Goal: Task Accomplishment & Management: Manage account settings

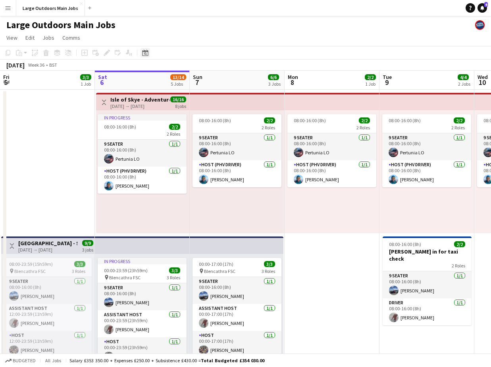
click at [144, 55] on icon "Date picker" at bounding box center [145, 53] width 6 height 6
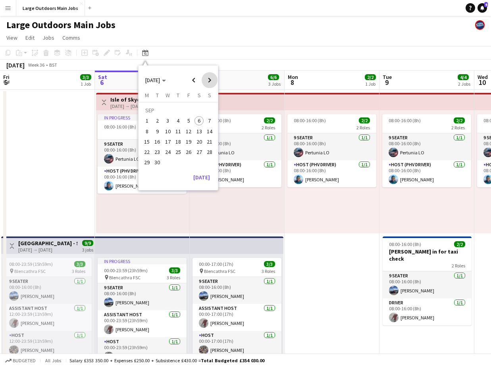
click at [210, 81] on span "Next month" at bounding box center [210, 80] width 16 height 16
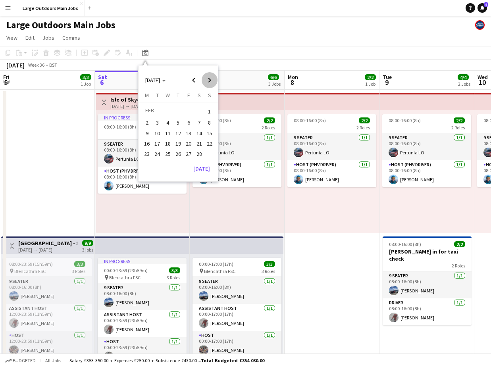
click at [210, 81] on span "Next month" at bounding box center [210, 80] width 16 height 16
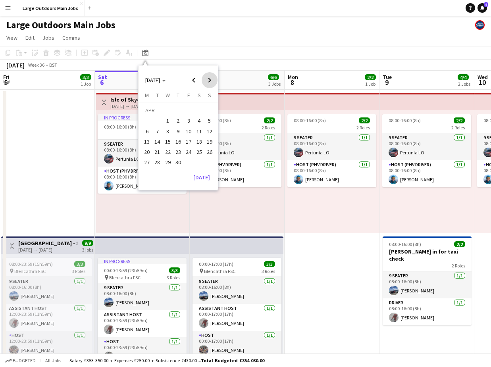
click at [210, 81] on span "Next month" at bounding box center [210, 80] width 16 height 16
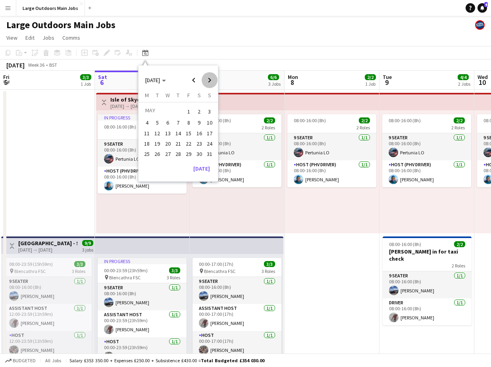
click at [210, 81] on span "Next month" at bounding box center [210, 80] width 16 height 16
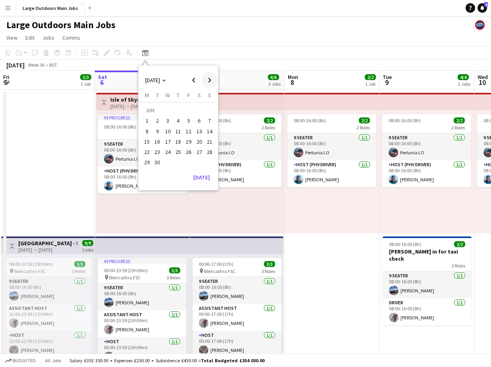
click at [210, 81] on span "Next month" at bounding box center [210, 80] width 16 height 16
click at [190, 131] on span "11" at bounding box center [189, 132] width 10 height 10
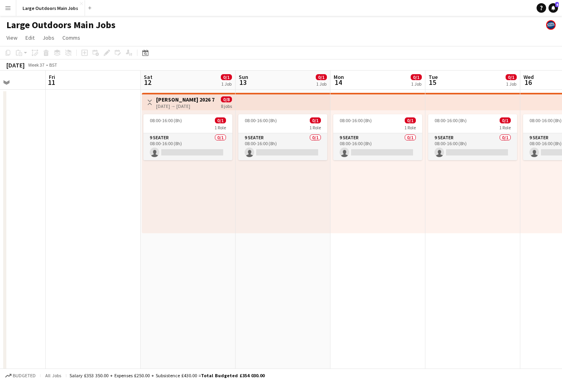
scroll to position [0, 239]
click at [282, 277] on app-date-cell "08:00-16:00 (8h) 0/1 1 Role 9 Seater 0/1 08:00-16:00 (8h) single-neutral-actions" at bounding box center [283, 379] width 95 height 578
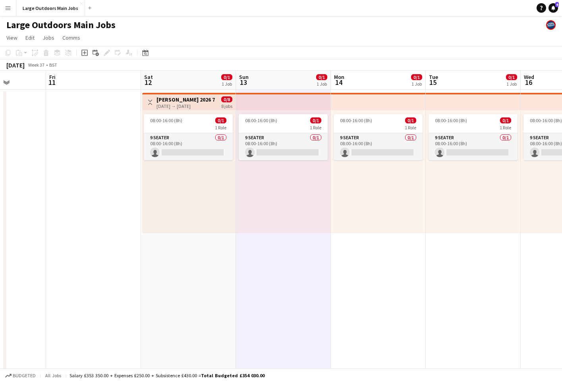
click at [381, 279] on app-date-cell "08:00-16:00 (8h) 0/1 1 Role 9 Seater 0/1 08:00-16:00 (8h) single-neutral-actions" at bounding box center [378, 379] width 95 height 578
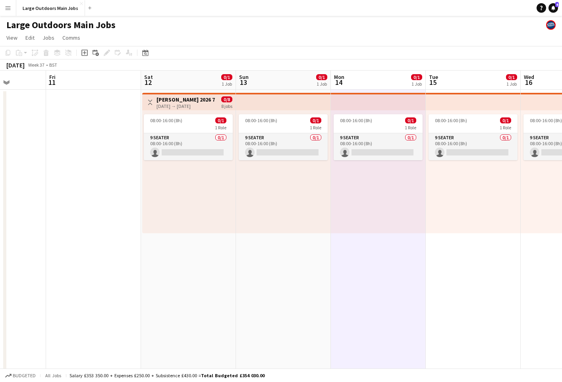
click at [461, 281] on app-date-cell "08:00-16:00 (8h) 0/1 1 Role 9 Seater 0/1 08:00-16:00 (8h) single-neutral-actions" at bounding box center [473, 379] width 95 height 578
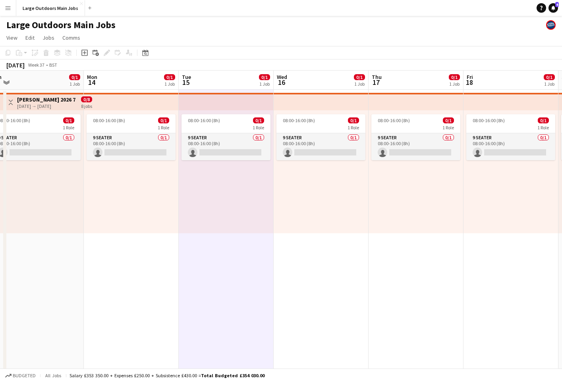
scroll to position [0, 316]
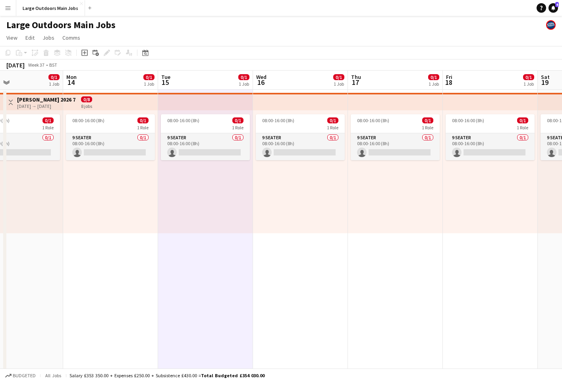
click at [323, 291] on app-date-cell "08:00-16:00 (8h) 0/1 1 Role 9 Seater 0/1 08:00-16:00 (8h) single-neutral-actions" at bounding box center [300, 379] width 95 height 578
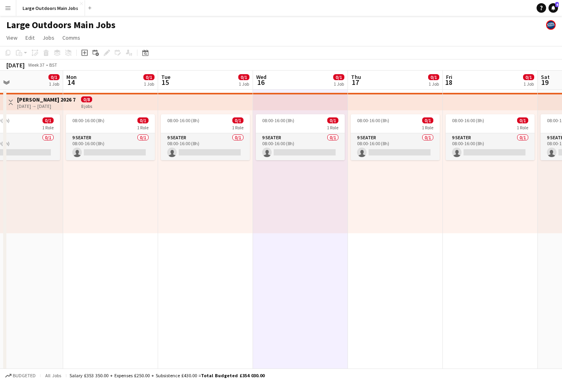
click at [386, 287] on app-date-cell "08:00-16:00 (8h) 0/1 1 Role 9 Seater 0/1 08:00-16:00 (8h) single-neutral-actions" at bounding box center [395, 379] width 95 height 578
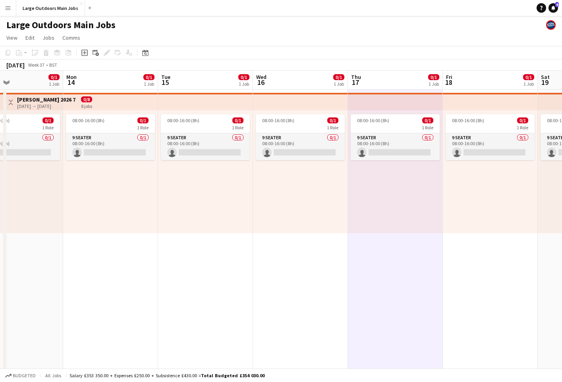
click at [473, 288] on app-date-cell "08:00-16:00 (8h) 0/1 1 Role 9 Seater 0/1 08:00-16:00 (8h) single-neutral-actions" at bounding box center [490, 379] width 95 height 578
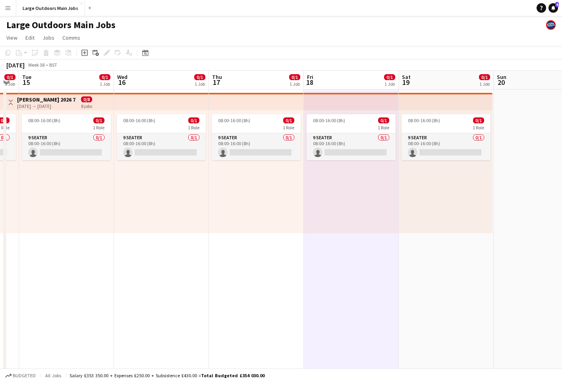
scroll to position [0, 269]
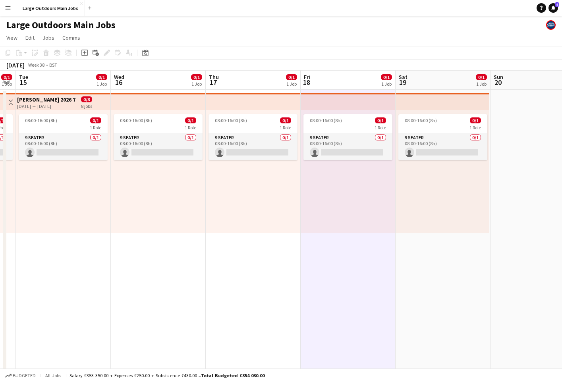
click at [441, 277] on app-date-cell "08:00-16:00 (8h) 0/1 1 Role 9 Seater 0/1 08:00-16:00 (8h) single-neutral-actions" at bounding box center [442, 379] width 95 height 578
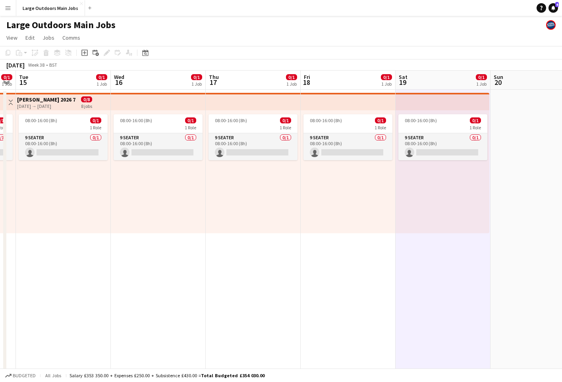
click at [491, 274] on app-date-cell at bounding box center [537, 379] width 95 height 578
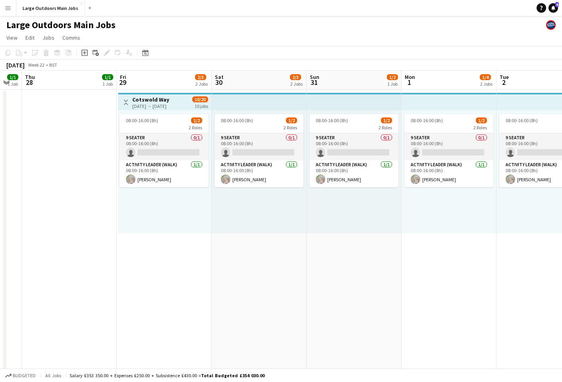
scroll to position [0, 252]
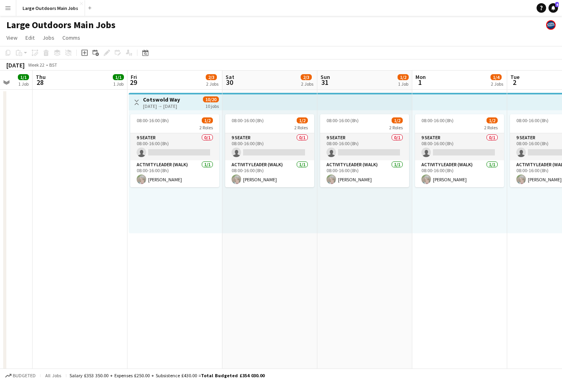
click at [153, 98] on h3 "Cotswold Way" at bounding box center [161, 99] width 37 height 7
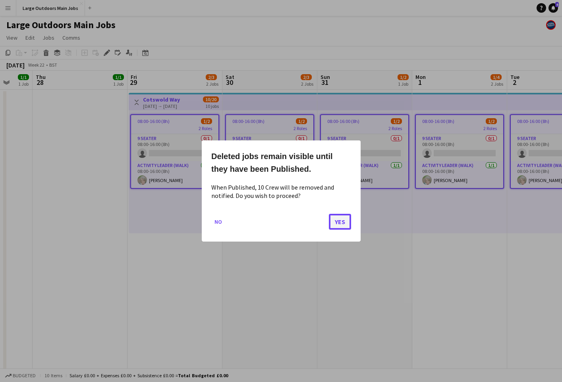
click at [337, 222] on button "Yes" at bounding box center [340, 222] width 22 height 16
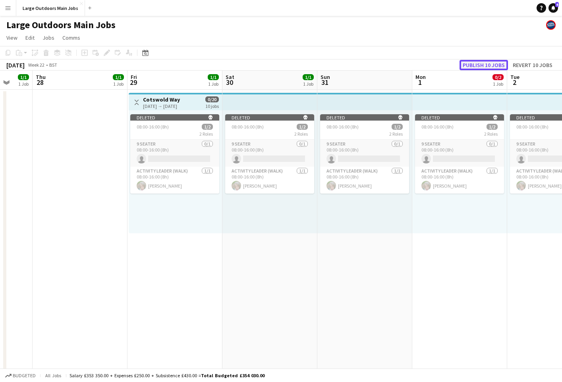
click at [488, 67] on button "Publish 10 jobs" at bounding box center [483, 65] width 48 height 10
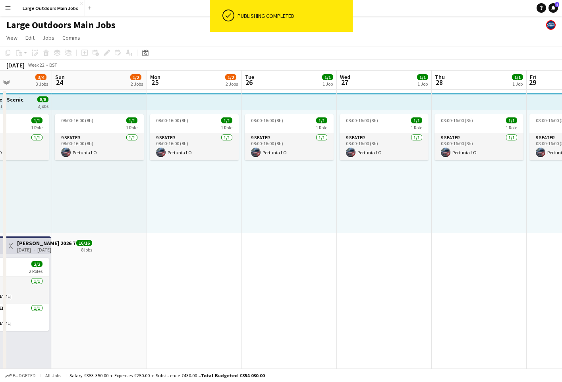
scroll to position [0, 210]
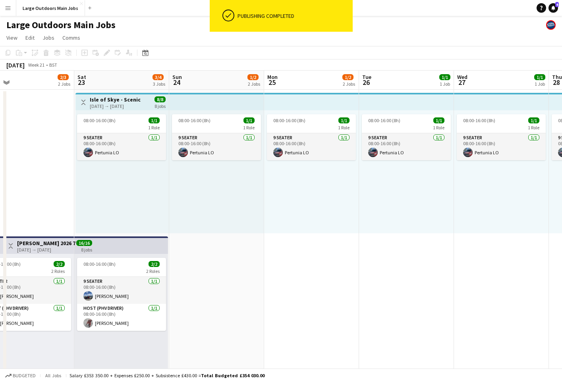
click at [116, 102] on h3 "Isle of Skye - Scenic" at bounding box center [115, 99] width 51 height 7
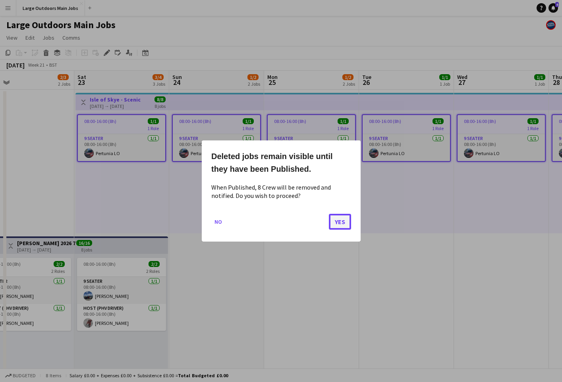
click at [336, 220] on button "Yes" at bounding box center [340, 222] width 22 height 16
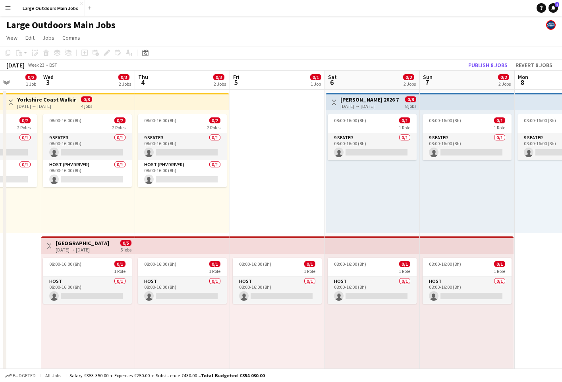
scroll to position [0, 247]
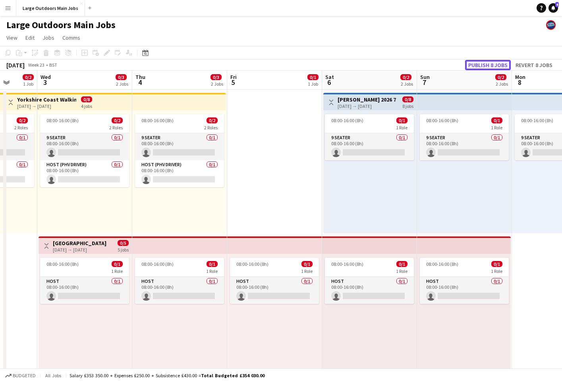
click at [491, 63] on button "Publish 8 jobs" at bounding box center [488, 65] width 46 height 10
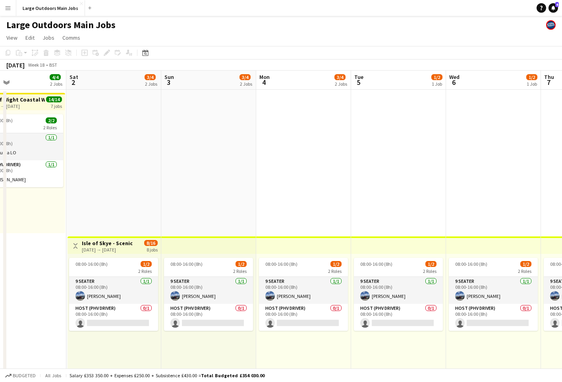
scroll to position [0, 213]
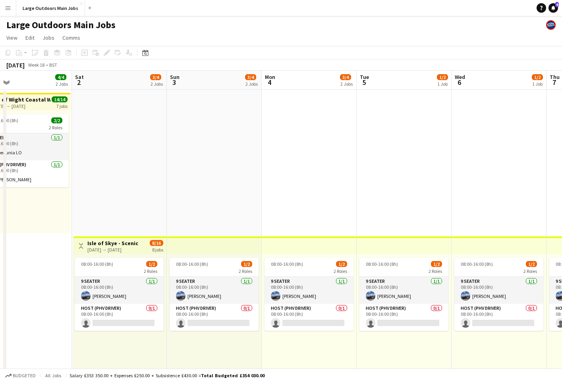
click at [88, 252] on div "[DATE] → [DATE]" at bounding box center [112, 250] width 51 height 6
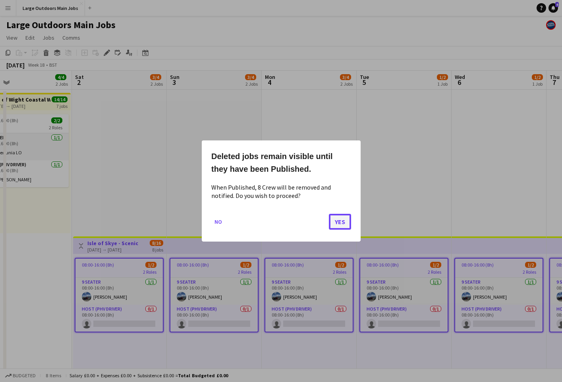
click at [339, 222] on button "Yes" at bounding box center [340, 222] width 22 height 16
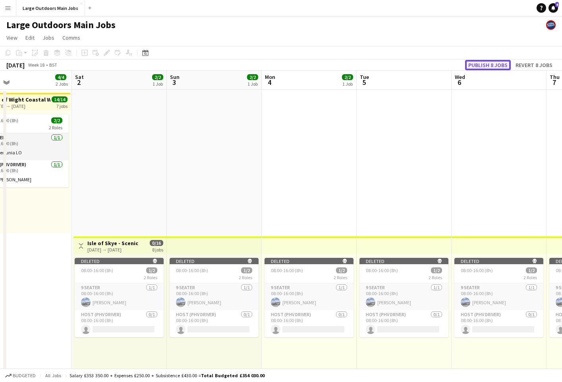
click at [490, 62] on button "Publish 8 jobs" at bounding box center [488, 65] width 46 height 10
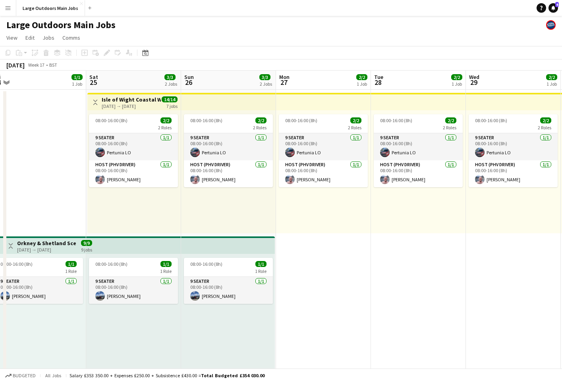
scroll to position [0, 177]
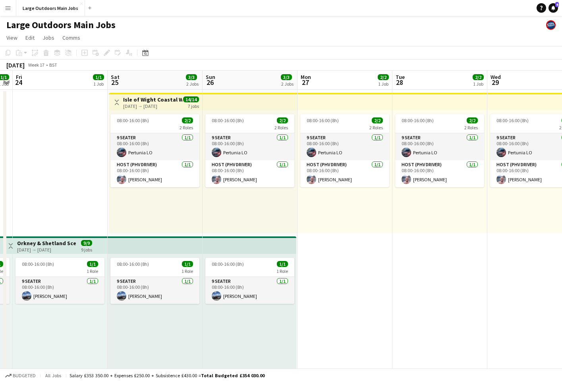
click at [130, 100] on h3 "Isle of Wight Coastal Walk" at bounding box center [152, 99] width 59 height 7
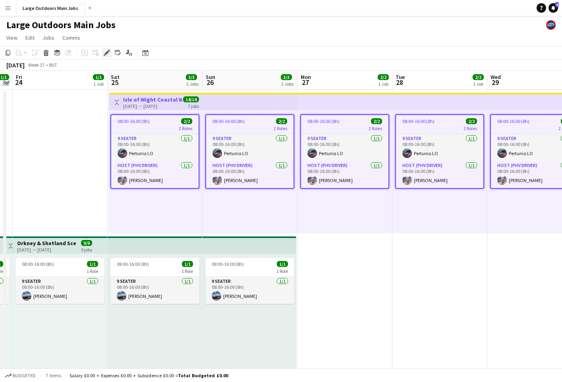
click at [104, 53] on icon "Edit" at bounding box center [107, 53] width 6 height 6
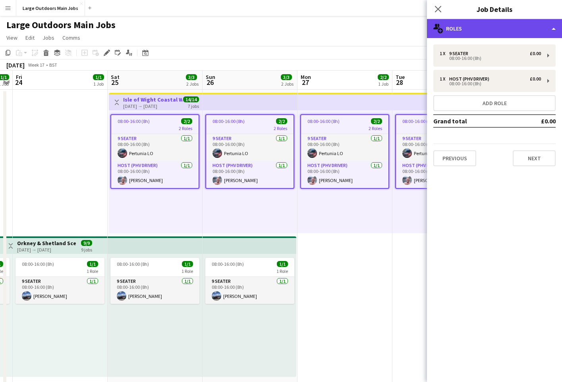
click at [476, 27] on div "multiple-users-add Roles" at bounding box center [494, 28] width 135 height 19
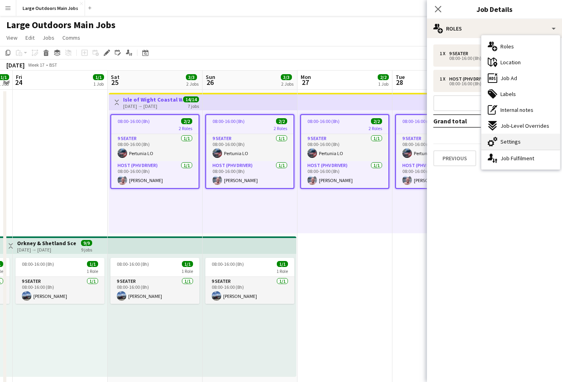
click at [491, 142] on span "Settings" at bounding box center [510, 141] width 20 height 7
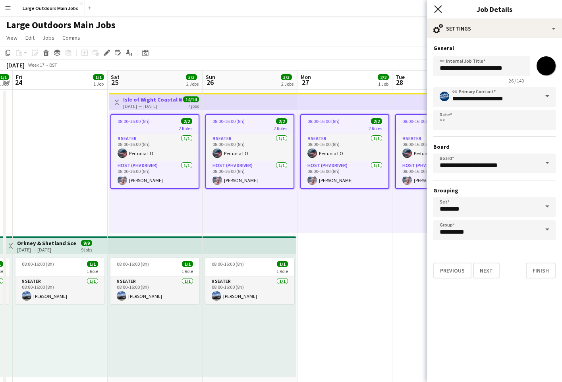
click at [438, 8] on icon "Close pop-in" at bounding box center [438, 9] width 8 height 8
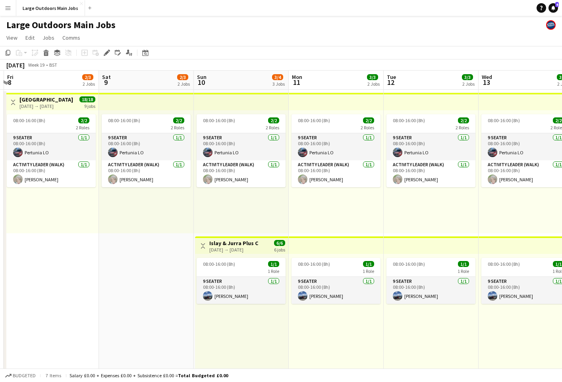
scroll to position [0, 282]
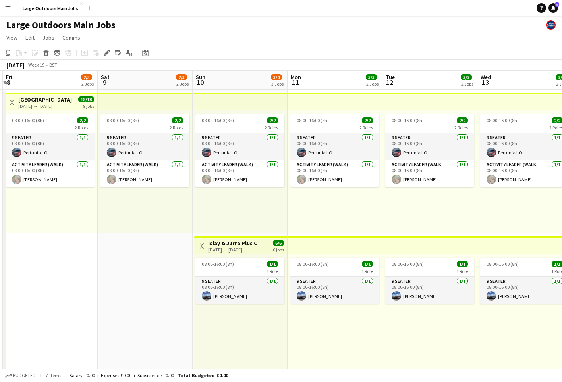
click at [235, 249] on div "[DATE] → [DATE]" at bounding box center [232, 250] width 49 height 6
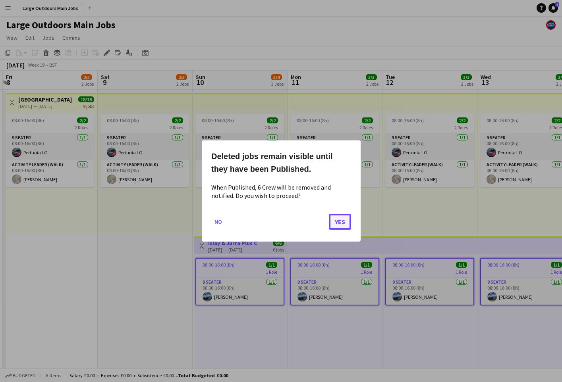
click at [342, 221] on button "Yes" at bounding box center [340, 222] width 22 height 16
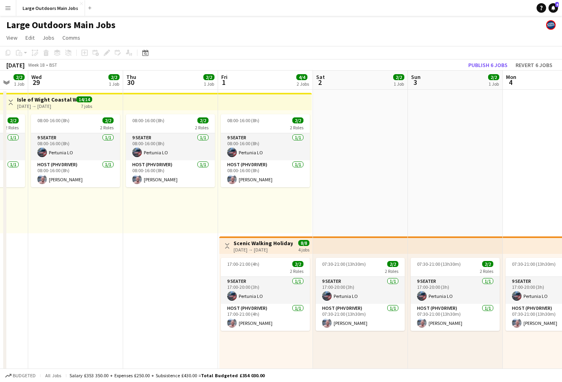
scroll to position [0, 254]
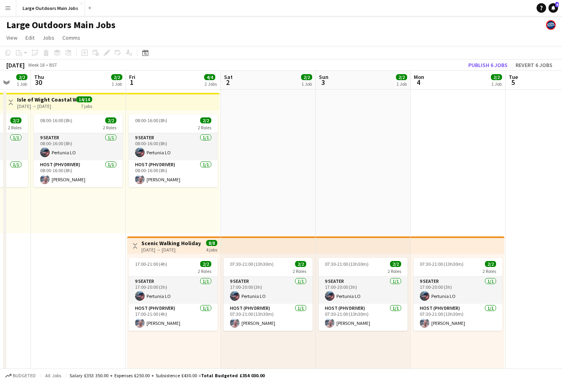
click at [192, 248] on div "[DATE] → [DATE]" at bounding box center [170, 250] width 59 height 6
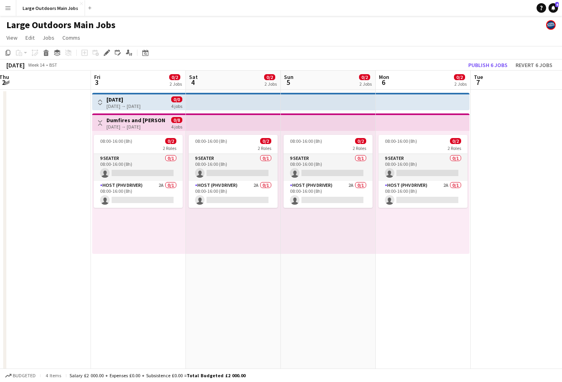
scroll to position [0, 179]
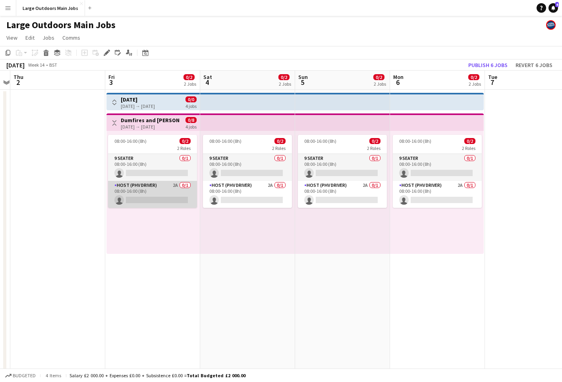
click at [157, 191] on app-card-role "Host (PHV Driver) 2A 0/1 08:00-16:00 (8h) single-neutral-actions" at bounding box center [152, 194] width 89 height 27
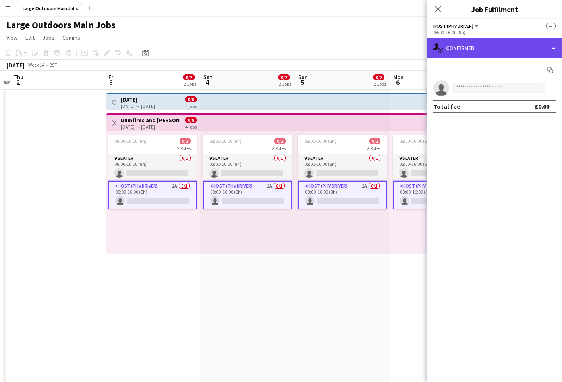
click at [491, 48] on div "single-neutral-actions-check-2 Confirmed" at bounding box center [494, 48] width 135 height 19
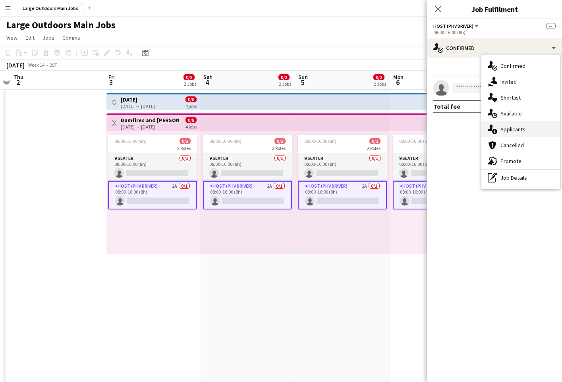
click at [491, 128] on span "Applicants" at bounding box center [512, 129] width 25 height 7
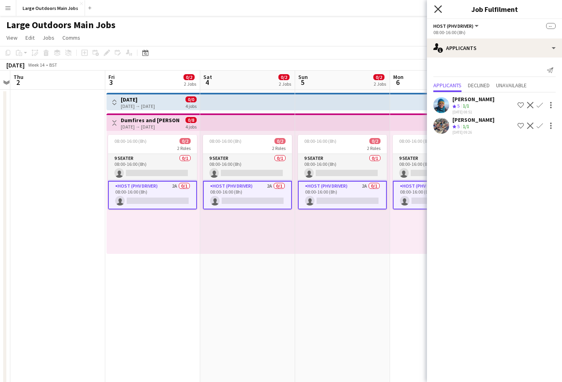
click at [439, 7] on icon "Close pop-in" at bounding box center [438, 9] width 8 height 8
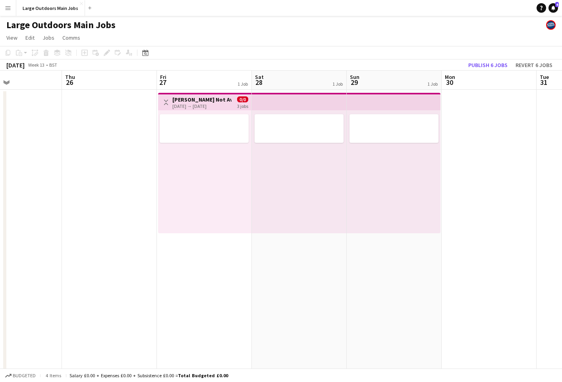
scroll to position [0, 320]
click at [195, 100] on h3 "[PERSON_NAME] Not Available (Photographing wedding)" at bounding box center [199, 99] width 59 height 7
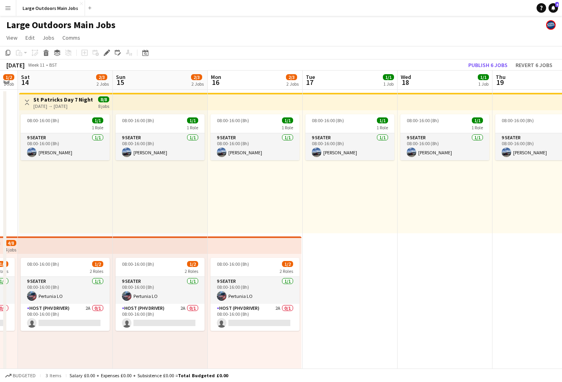
scroll to position [0, 165]
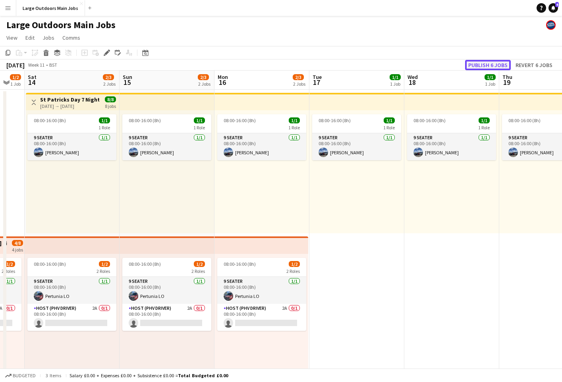
click at [491, 65] on button "Publish 6 jobs" at bounding box center [488, 65] width 46 height 10
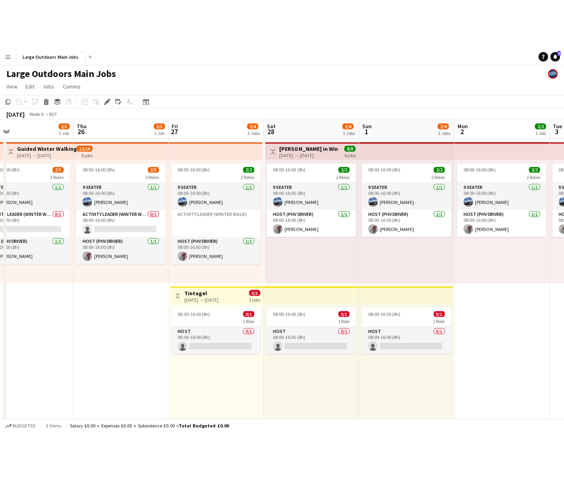
scroll to position [0, 184]
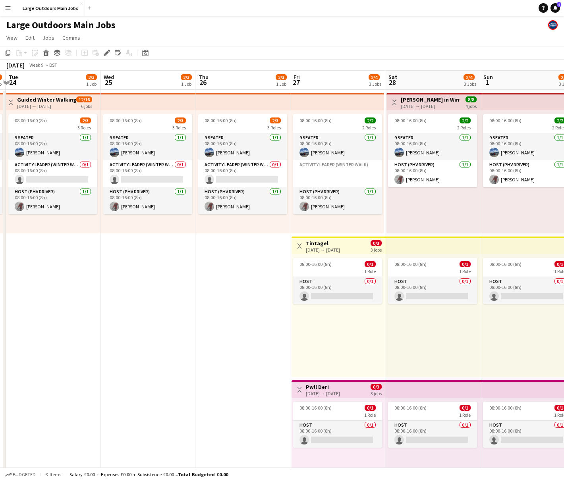
click at [332, 251] on div "[DATE] → [DATE]" at bounding box center [323, 250] width 34 height 6
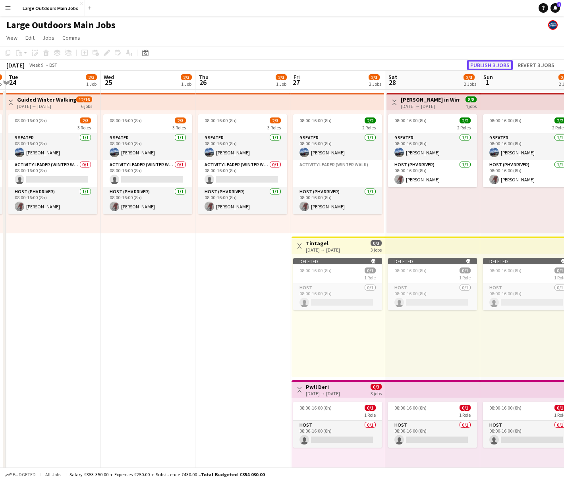
click at [491, 66] on button "Publish 3 jobs" at bounding box center [490, 65] width 46 height 10
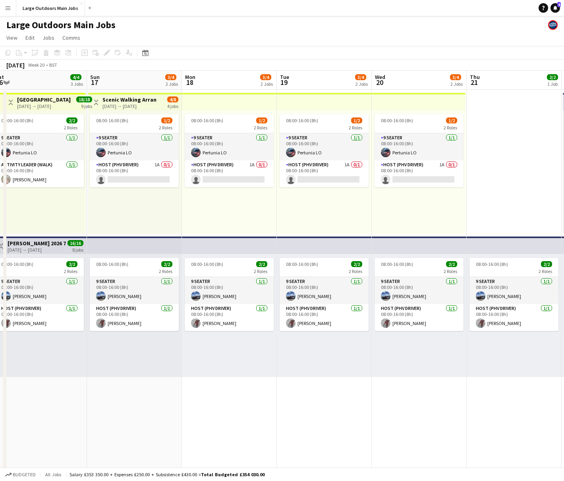
scroll to position [0, 164]
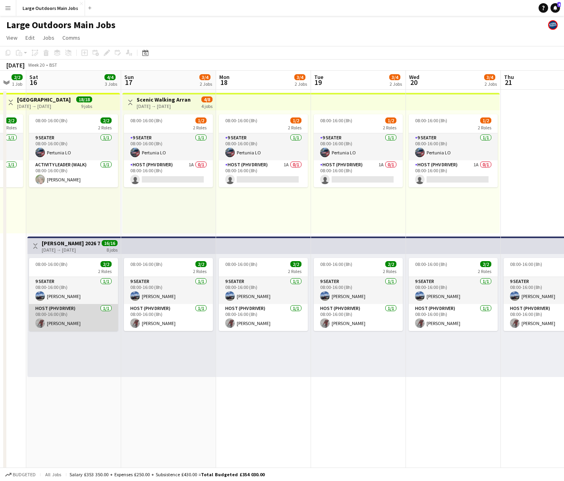
click at [79, 321] on app-card-role "Host (PHV Driver) [DATE] 08:00-16:00 (8h) [PERSON_NAME]" at bounding box center [73, 317] width 89 height 27
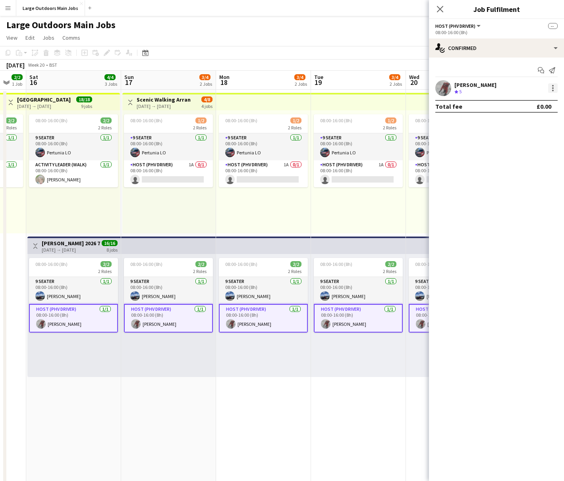
click at [491, 89] on div at bounding box center [553, 88] width 10 height 10
click at [491, 158] on span "Remove" at bounding box center [514, 159] width 24 height 7
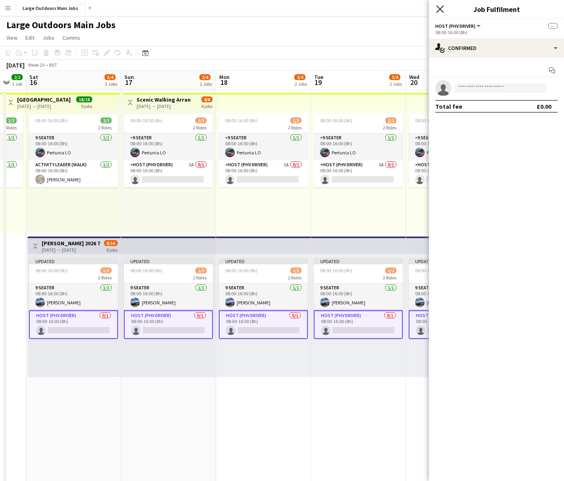
click at [439, 10] on icon at bounding box center [440, 9] width 8 height 8
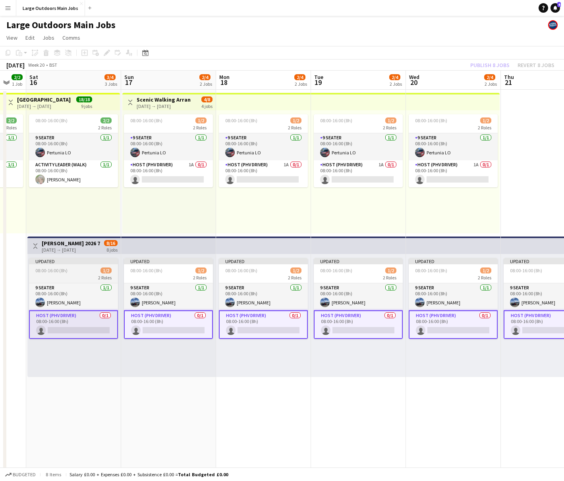
click at [57, 261] on div "Updated" at bounding box center [73, 261] width 89 height 6
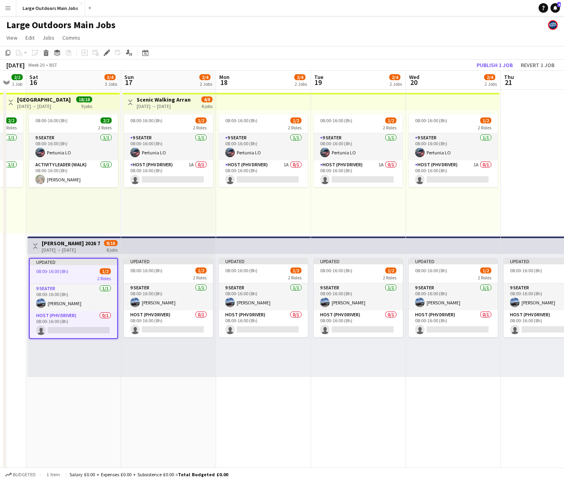
click at [56, 243] on h3 "[PERSON_NAME] 2026 7 nights" at bounding box center [71, 243] width 59 height 7
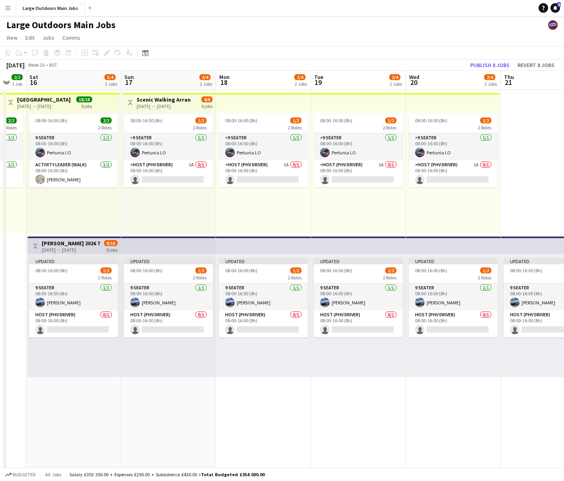
click at [56, 243] on h3 "[PERSON_NAME] 2026 7 nights" at bounding box center [71, 243] width 59 height 7
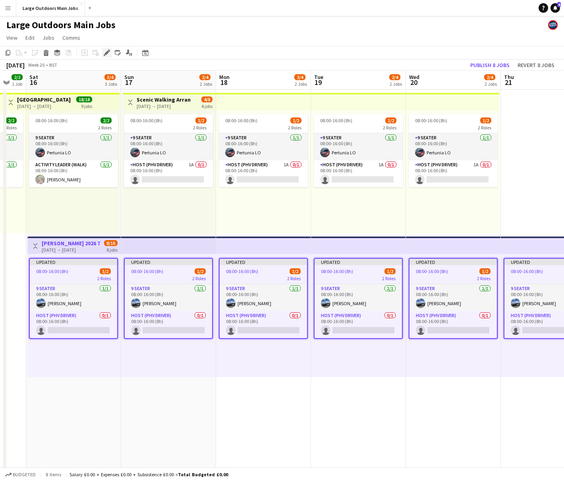
click at [108, 50] on icon at bounding box center [109, 51] width 2 height 2
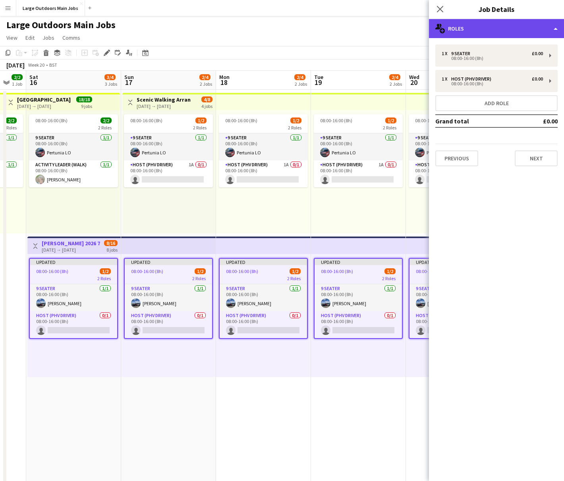
click at [477, 29] on div "multiple-users-add Roles" at bounding box center [496, 28] width 135 height 19
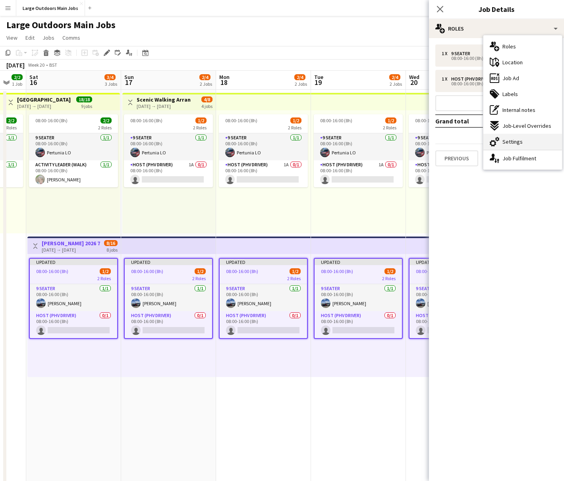
click at [491, 138] on span "Settings" at bounding box center [512, 141] width 20 height 7
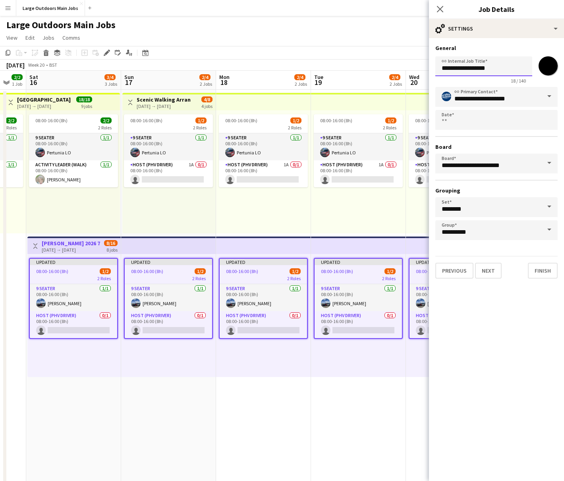
click at [441, 66] on input "**********" at bounding box center [483, 66] width 97 height 20
type input "**********"
click at [491, 267] on button "Finish" at bounding box center [543, 271] width 30 height 16
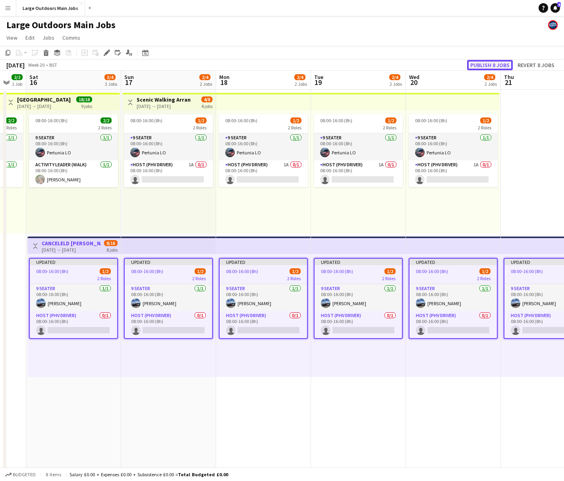
click at [486, 62] on button "Publish 8 jobs" at bounding box center [490, 65] width 46 height 10
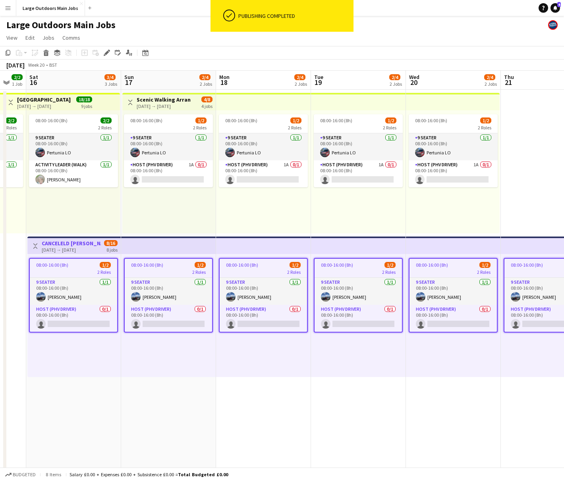
click at [71, 246] on h3 "CANCELELD [PERSON_NAME] 2026 7 nights" at bounding box center [71, 243] width 59 height 7
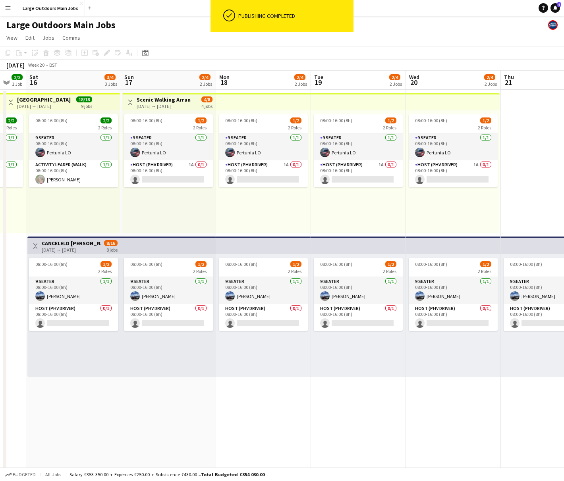
click at [84, 249] on div "[DATE] → [DATE]" at bounding box center [71, 250] width 59 height 6
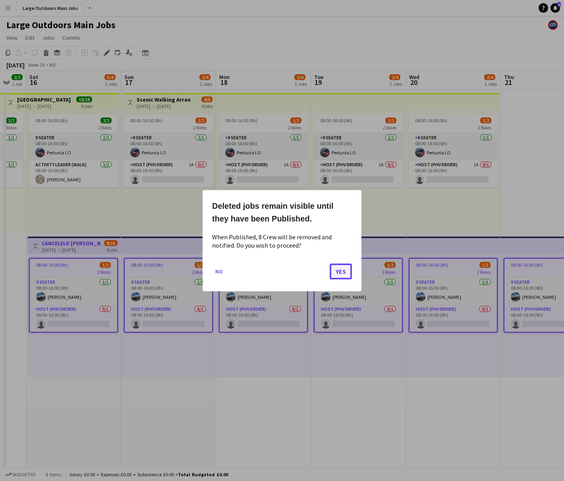
click at [337, 271] on button "Yes" at bounding box center [341, 271] width 22 height 16
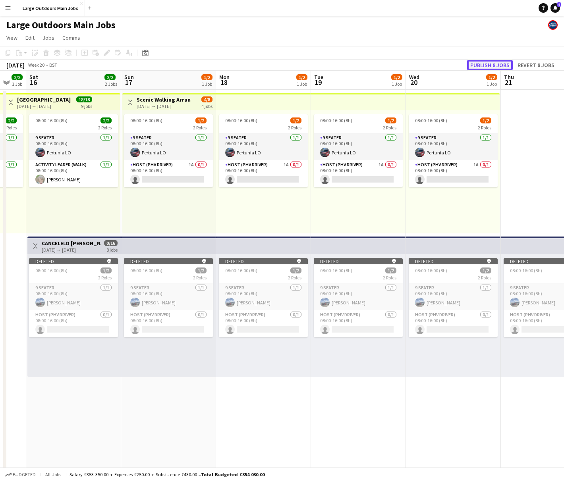
click at [490, 62] on button "Publish 8 jobs" at bounding box center [490, 65] width 46 height 10
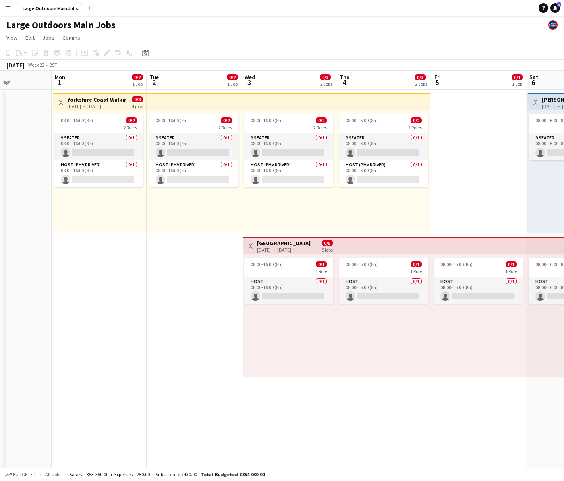
scroll to position [0, 236]
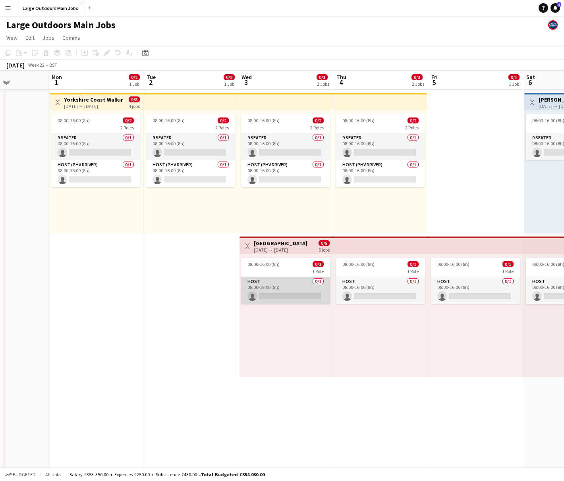
click at [299, 295] on app-card-role "Host 0/1 08:00-16:00 (8h) single-neutral-actions" at bounding box center [285, 290] width 89 height 27
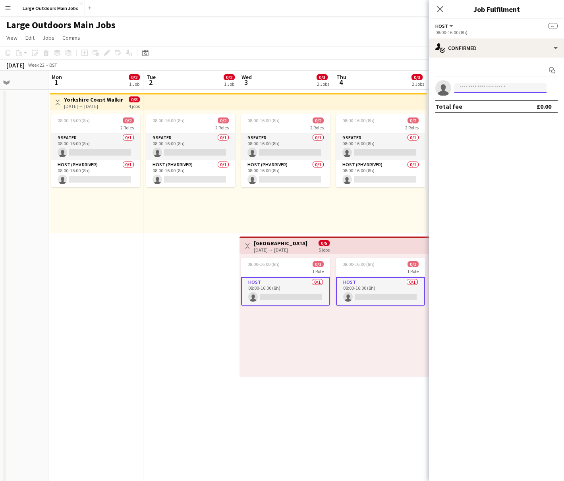
click at [491, 87] on input at bounding box center [500, 88] width 92 height 10
type input "*****"
click at [490, 108] on span "[EMAIL_ADDRESS][DOMAIN_NAME]" at bounding box center [500, 106] width 79 height 6
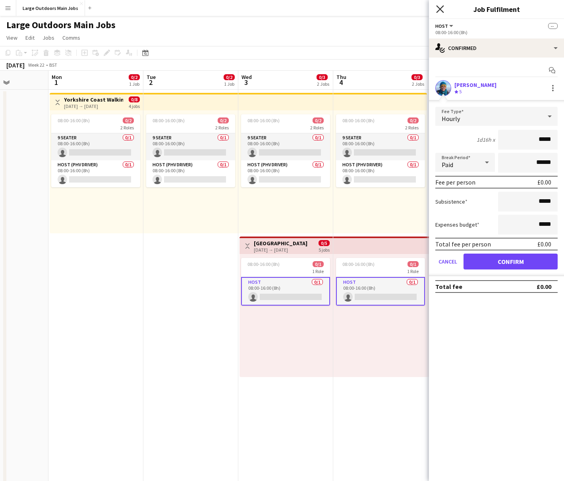
click at [441, 10] on icon at bounding box center [440, 9] width 8 height 8
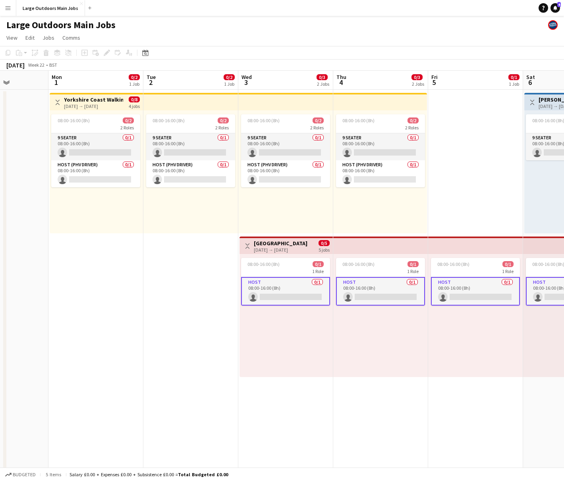
click at [205, 250] on app-date-cell "08:00-16:00 (8h) 0/2 2 Roles 9 Seater 0/1 08:00-16:00 (8h) single-neutral-actio…" at bounding box center [190, 379] width 95 height 578
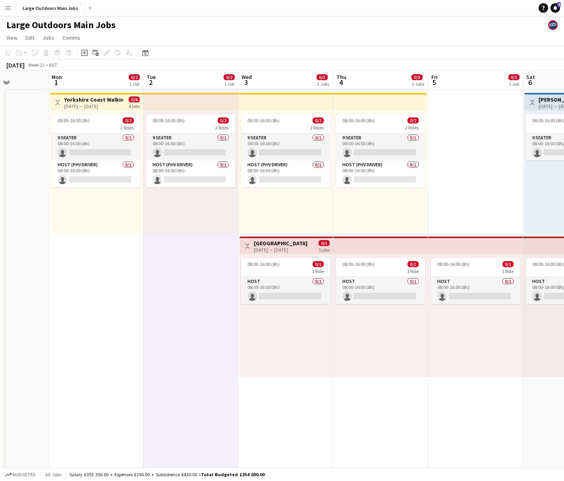
click at [264, 251] on div "[DATE] → [DATE]" at bounding box center [281, 250] width 54 height 6
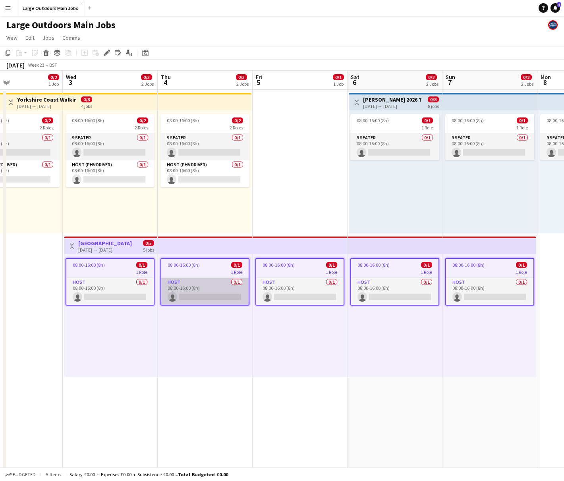
scroll to position [0, 243]
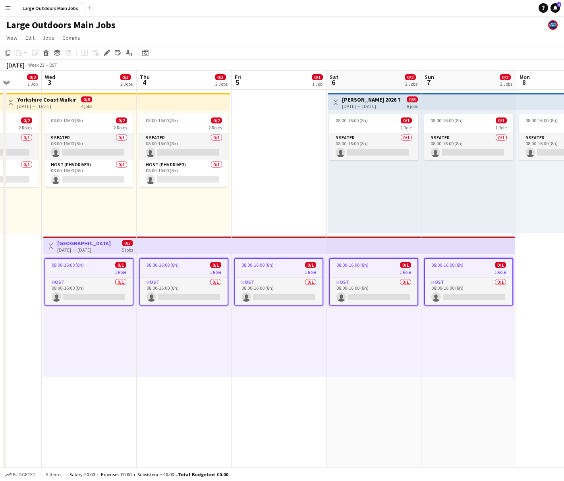
click at [91, 245] on h3 "[GEOGRAPHIC_DATA]" at bounding box center [84, 243] width 54 height 7
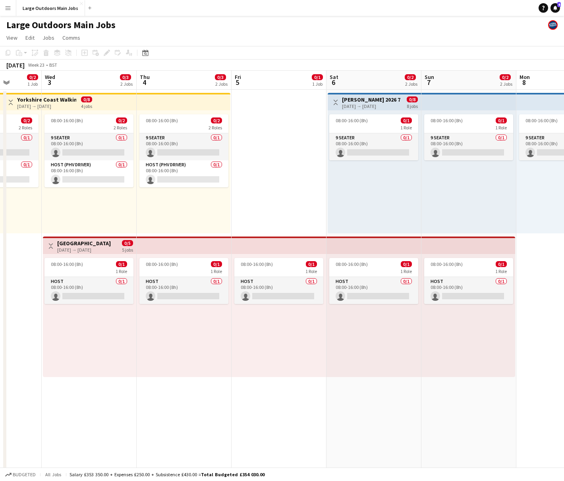
click at [91, 245] on h3 "[GEOGRAPHIC_DATA]" at bounding box center [84, 243] width 54 height 7
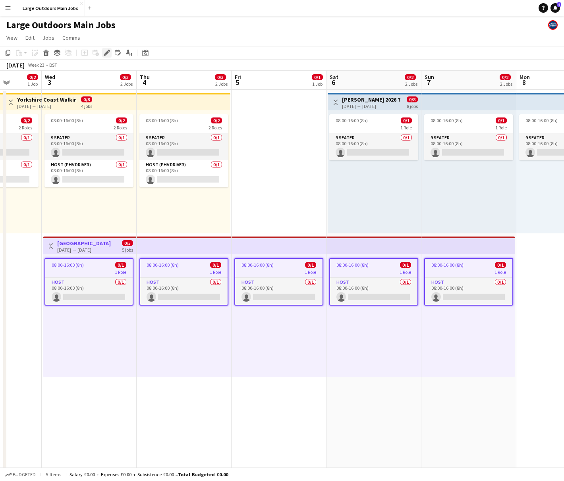
click at [107, 54] on icon "Edit" at bounding box center [107, 53] width 6 height 6
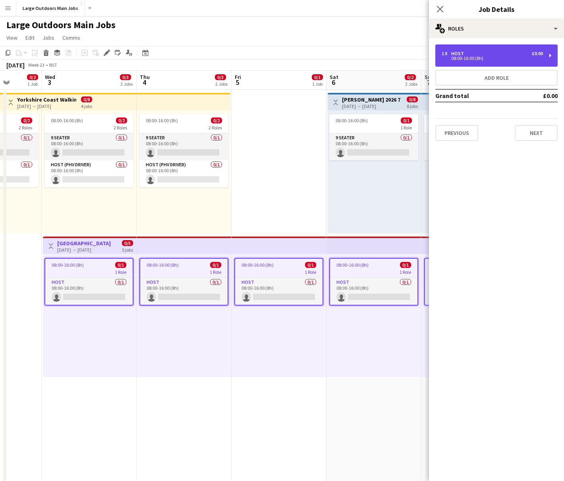
click at [491, 63] on div "1 x Host £0.00 08:00-16:00 (8h)" at bounding box center [496, 55] width 122 height 22
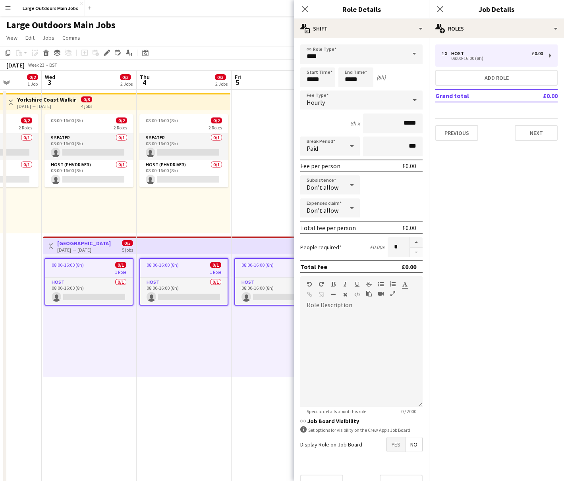
click at [413, 101] on icon at bounding box center [415, 100] width 10 height 16
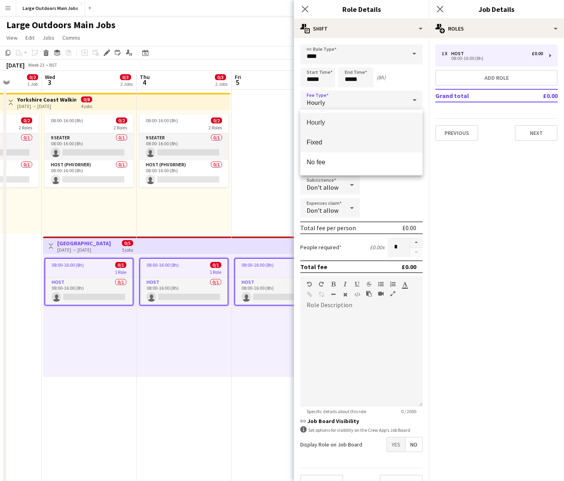
click at [339, 145] on span "Fixed" at bounding box center [362, 143] width 110 height 8
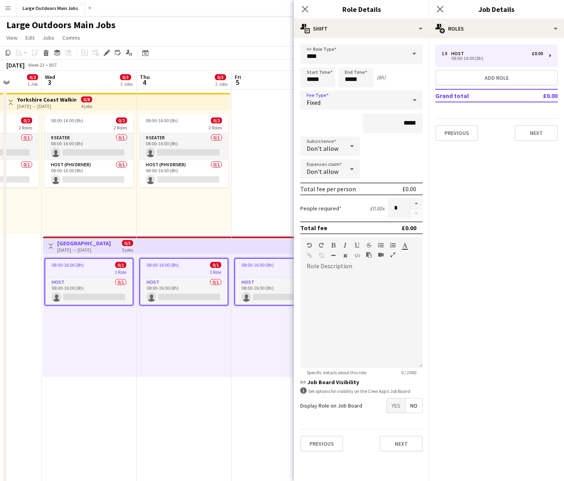
click at [92, 367] on div "08:00-16:00 (8h) 0/1 1 Role Host 0/1 08:00-16:00 (8h) single-neutral-actions" at bounding box center [89, 315] width 93 height 123
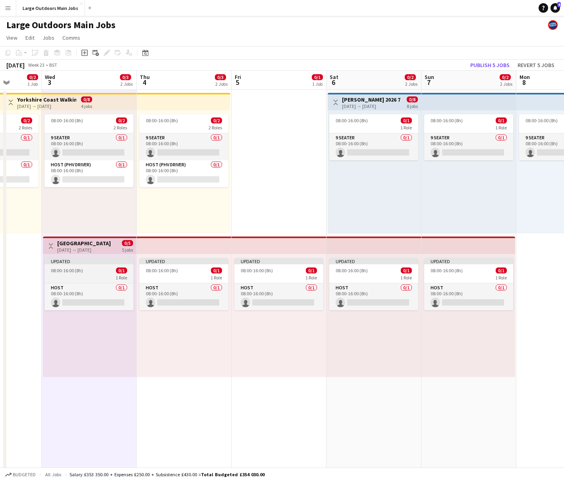
click at [75, 264] on div "Updated" at bounding box center [88, 261] width 89 height 6
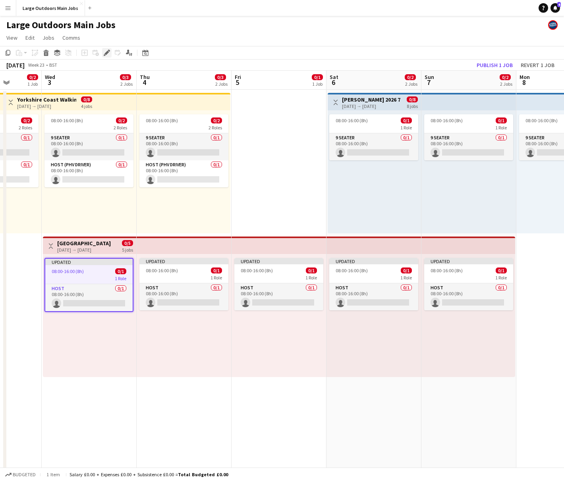
click at [106, 51] on icon "Edit" at bounding box center [107, 53] width 6 height 6
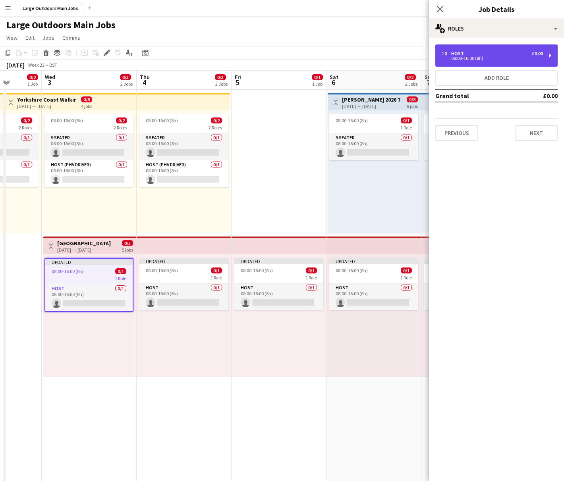
click at [491, 61] on div "1 x Host £0.00 08:00-16:00 (8h)" at bounding box center [496, 55] width 122 height 22
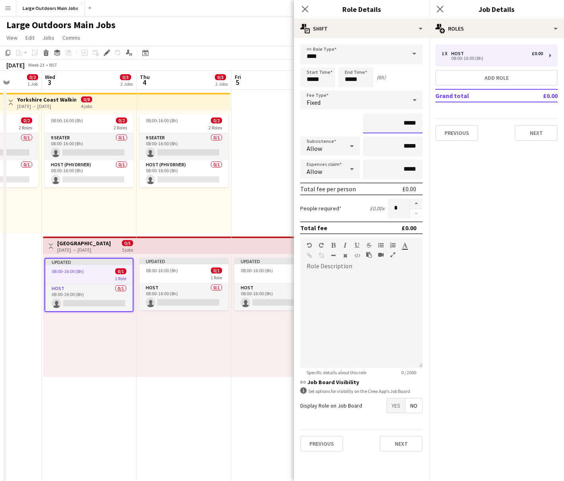
click at [407, 125] on input "*****" at bounding box center [393, 124] width 60 height 20
type input "******"
click at [341, 122] on div "******" at bounding box center [361, 124] width 122 height 20
click at [470, 259] on mat-expansion-panel "pencil3 General details 1 x Host £0.00 08:00-16:00 (8h) Add role Grand total £0…" at bounding box center [496, 259] width 135 height 443
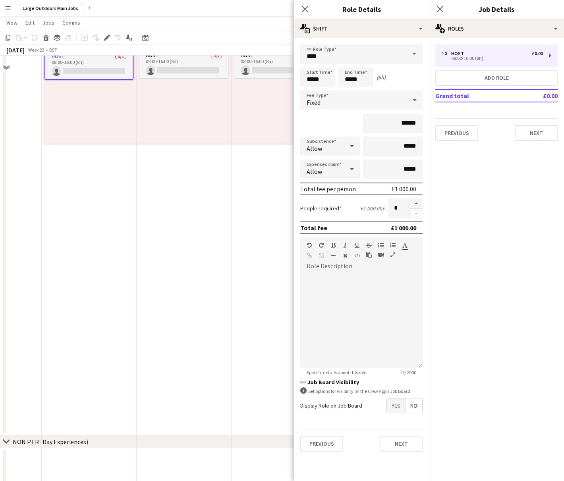
scroll to position [269, 0]
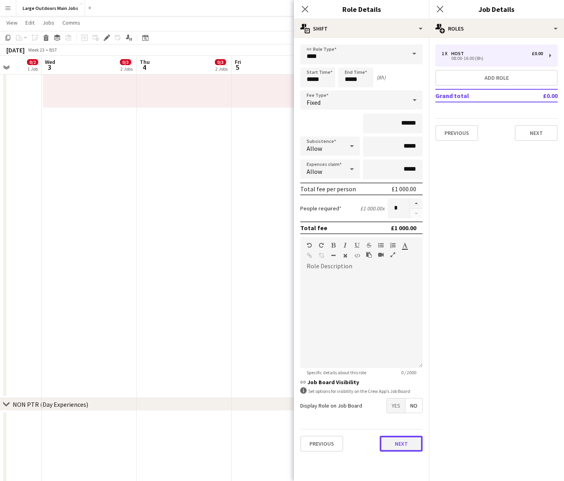
click at [401, 367] on button "Next" at bounding box center [401, 444] width 43 height 16
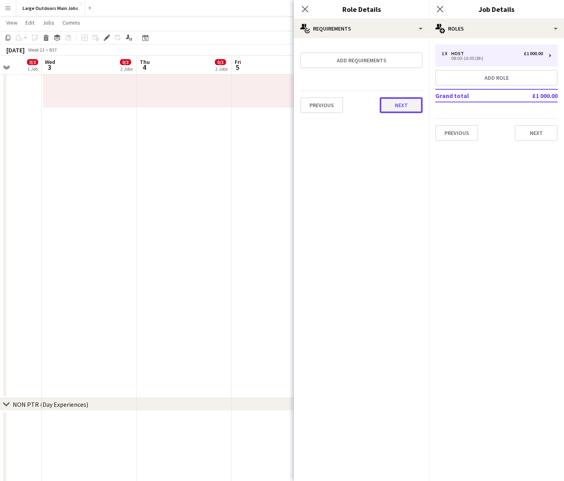
click at [395, 102] on button "Next" at bounding box center [401, 105] width 43 height 16
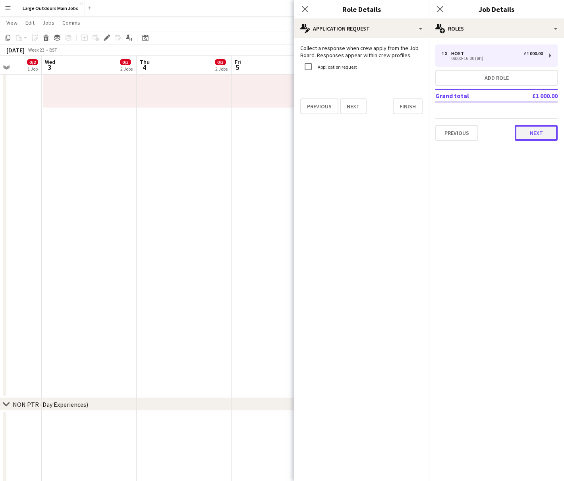
click at [491, 134] on button "Next" at bounding box center [536, 133] width 43 height 16
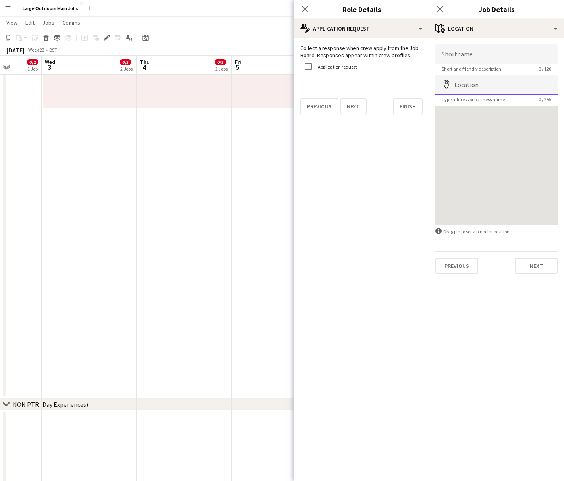
click at [476, 83] on input "Location" at bounding box center [496, 85] width 122 height 20
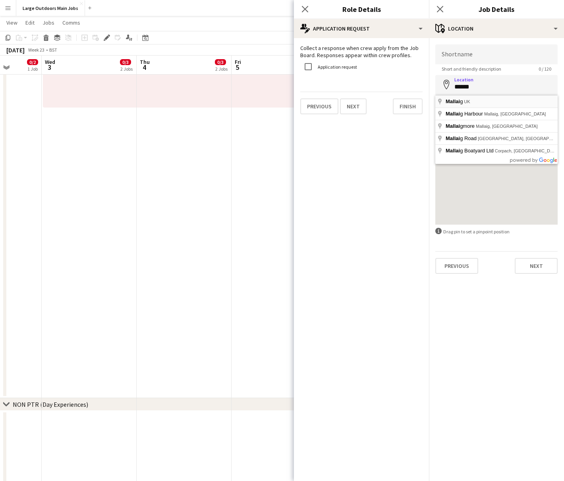
type input "**********"
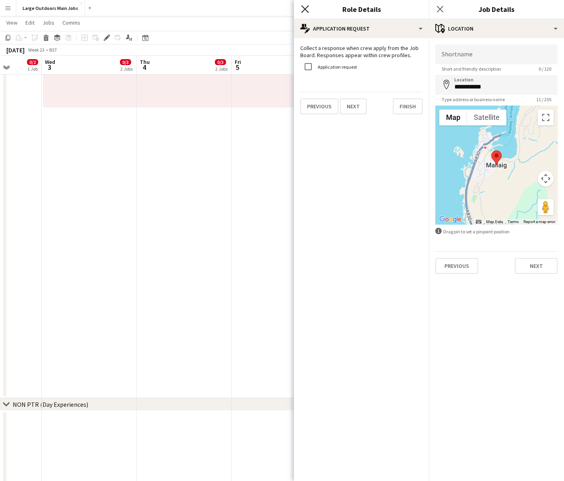
click at [305, 10] on icon at bounding box center [305, 9] width 8 height 8
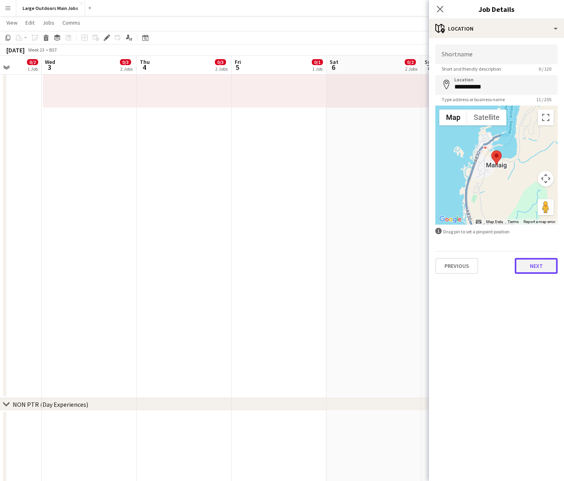
click at [491, 270] on button "Next" at bounding box center [536, 266] width 43 height 16
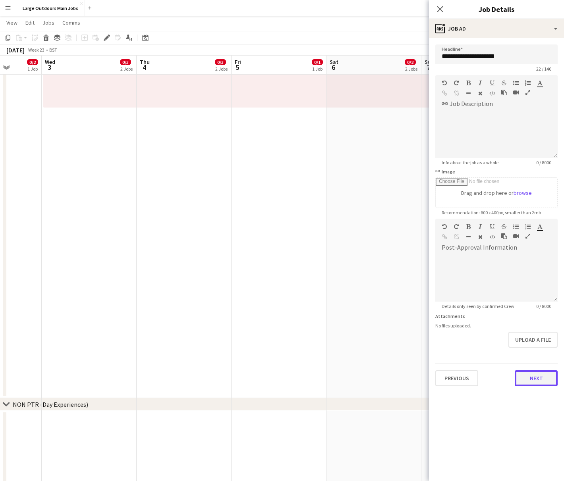
click at [491, 367] on button "Next" at bounding box center [536, 378] width 43 height 16
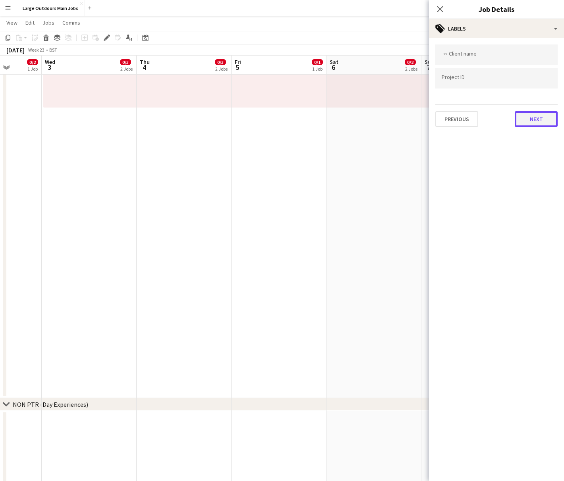
click at [491, 111] on button "Next" at bounding box center [536, 119] width 43 height 16
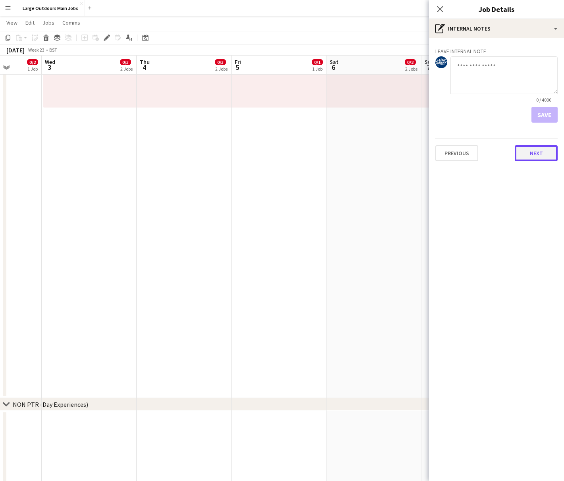
click at [491, 151] on button "Next" at bounding box center [536, 153] width 43 height 16
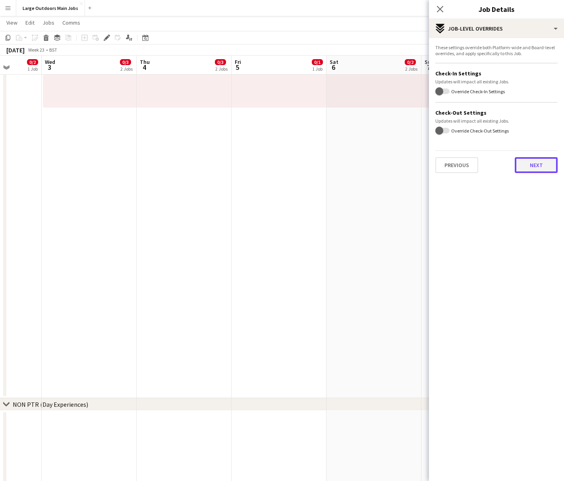
click at [491, 161] on button "Next" at bounding box center [536, 165] width 43 height 16
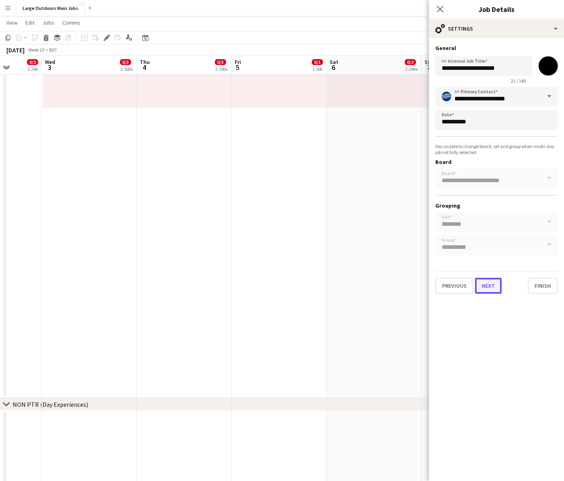
click at [485, 285] on button "Next" at bounding box center [488, 286] width 27 height 16
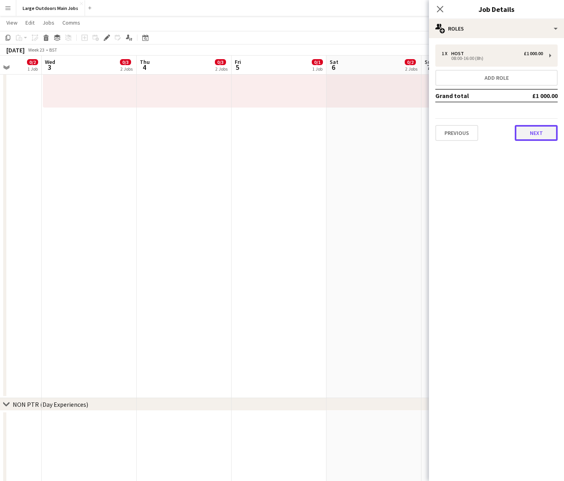
click at [491, 125] on button "Next" at bounding box center [536, 133] width 43 height 16
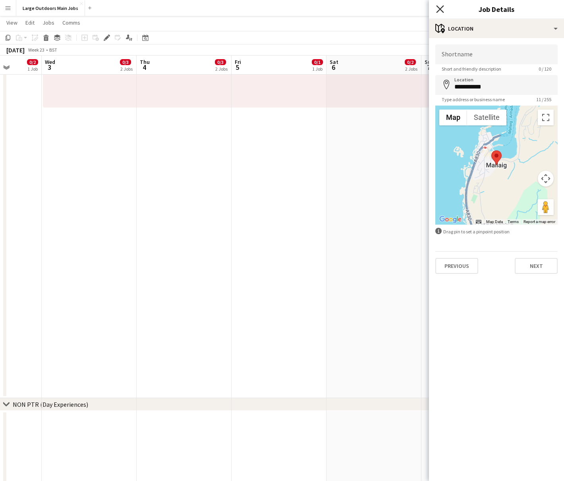
click at [440, 6] on icon "Close pop-in" at bounding box center [440, 9] width 8 height 8
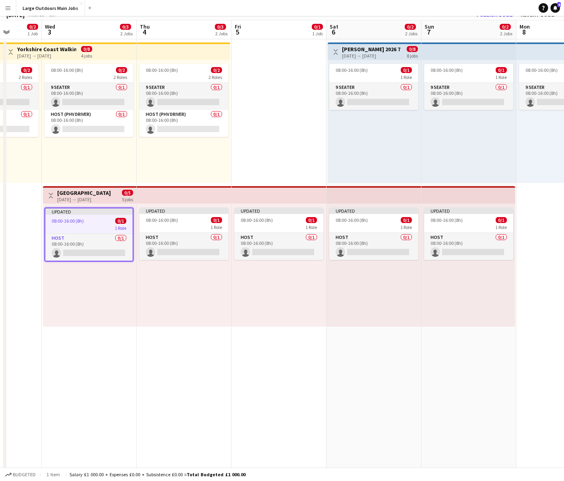
scroll to position [0, 0]
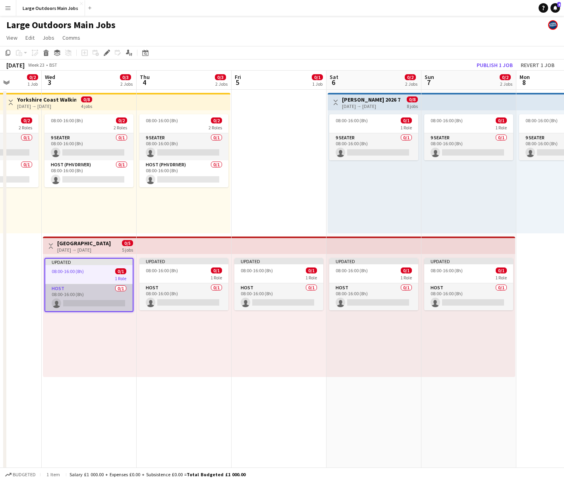
click at [83, 301] on app-card-role "Host 0/1 08:00-16:00 (8h) single-neutral-actions" at bounding box center [88, 297] width 87 height 27
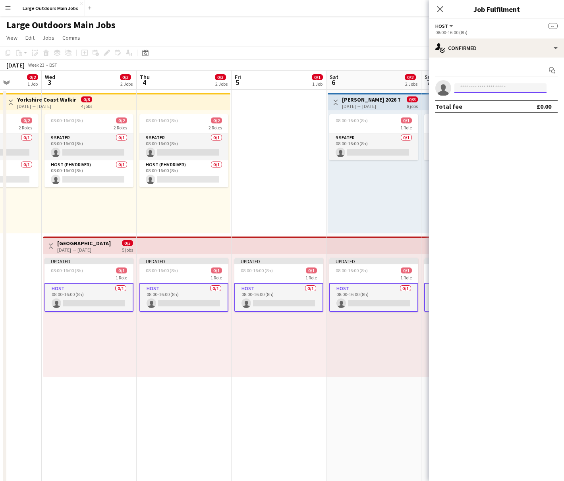
click at [491, 92] on input at bounding box center [500, 88] width 92 height 10
type input "*****"
click at [489, 106] on span "[EMAIL_ADDRESS][DOMAIN_NAME]" at bounding box center [500, 106] width 79 height 6
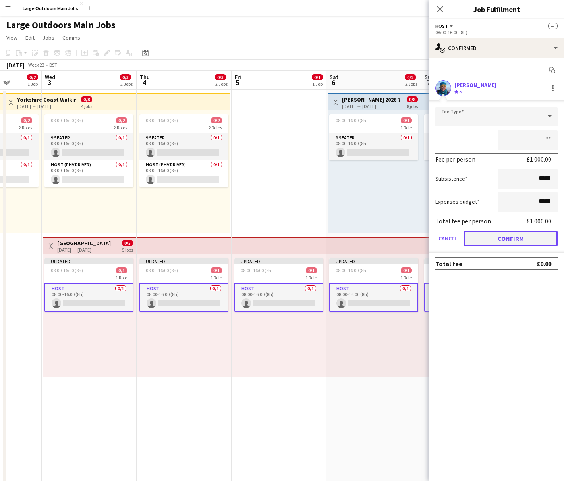
click at [491, 236] on button "Confirm" at bounding box center [510, 239] width 94 height 16
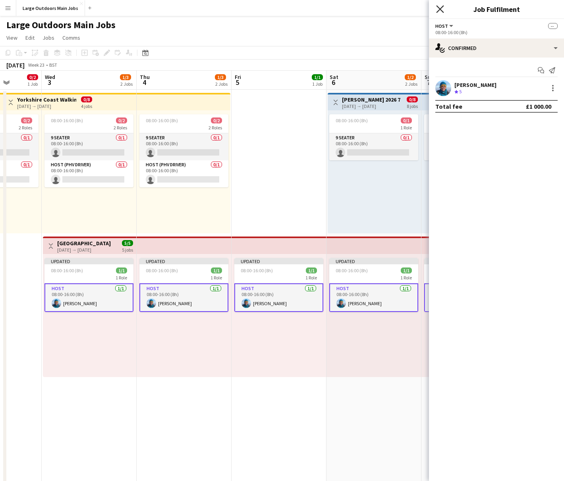
click at [440, 10] on icon at bounding box center [440, 9] width 8 height 8
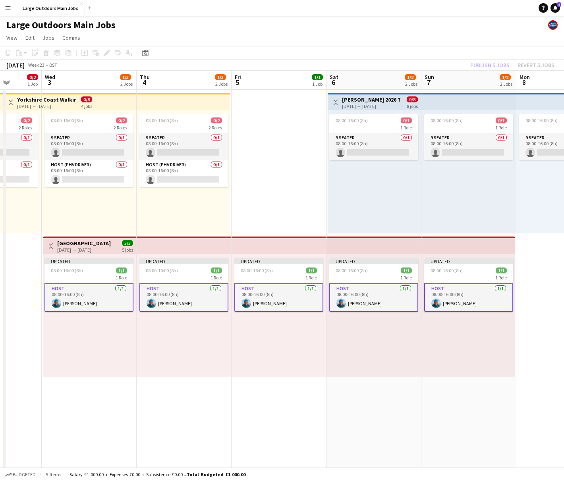
click at [486, 66] on div "Publish 5 jobs Revert 5 jobs" at bounding box center [512, 65] width 103 height 10
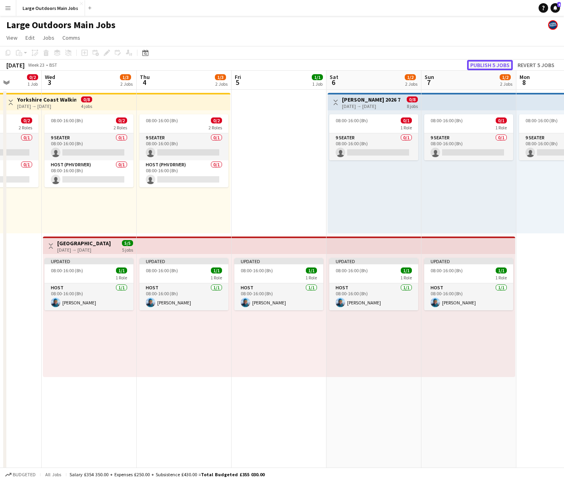
click at [491, 65] on button "Publish 5 jobs" at bounding box center [490, 65] width 46 height 10
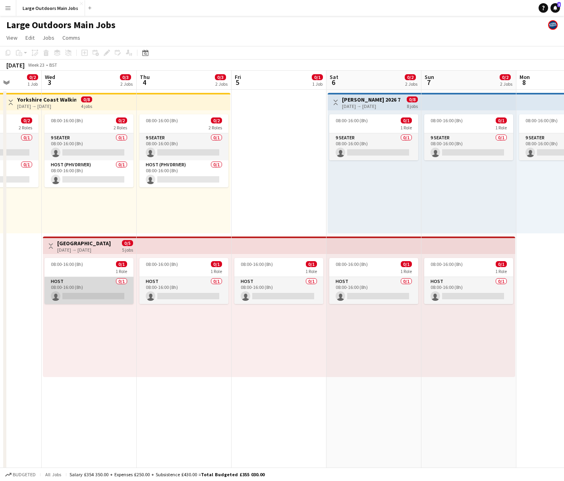
click at [81, 294] on app-card-role "Host 0/1 08:00-16:00 (8h) single-neutral-actions" at bounding box center [88, 290] width 89 height 27
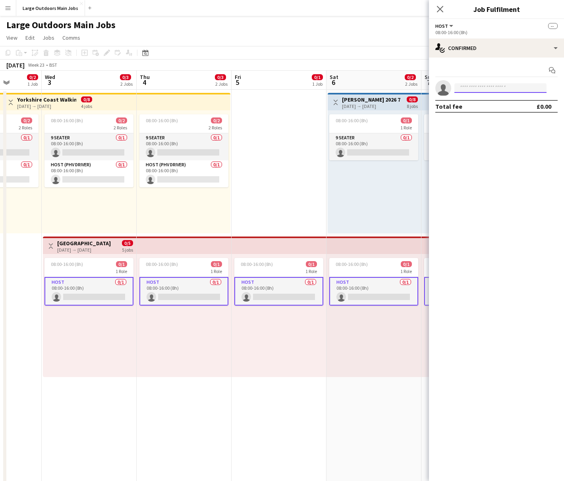
click at [479, 88] on input at bounding box center [500, 88] width 92 height 10
type input "*****"
click at [475, 106] on span "[EMAIL_ADDRESS][DOMAIN_NAME]" at bounding box center [500, 106] width 79 height 6
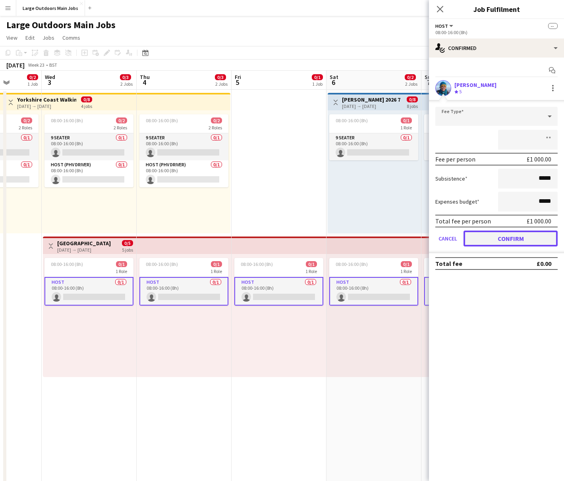
click at [491, 240] on button "Confirm" at bounding box center [510, 239] width 94 height 16
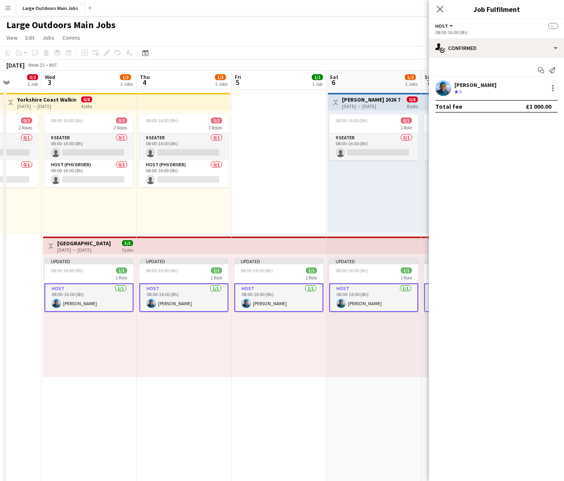
click at [442, 3] on div "Close pop-in" at bounding box center [440, 9] width 22 height 18
click at [440, 6] on icon "Close pop-in" at bounding box center [440, 9] width 8 height 8
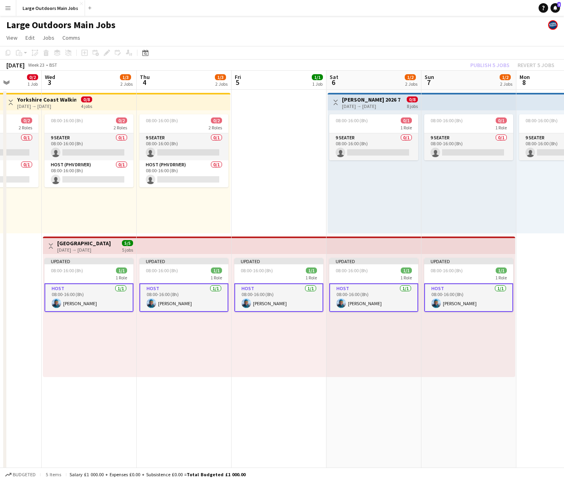
click at [485, 60] on div "Publish 5 jobs Revert 5 jobs" at bounding box center [512, 65] width 103 height 10
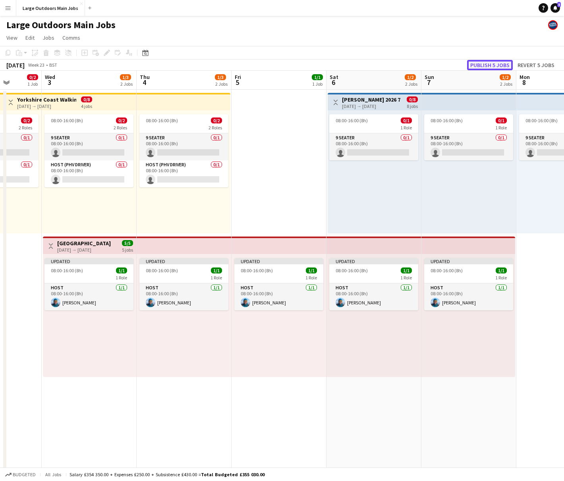
click at [486, 61] on button "Publish 5 jobs" at bounding box center [490, 65] width 46 height 10
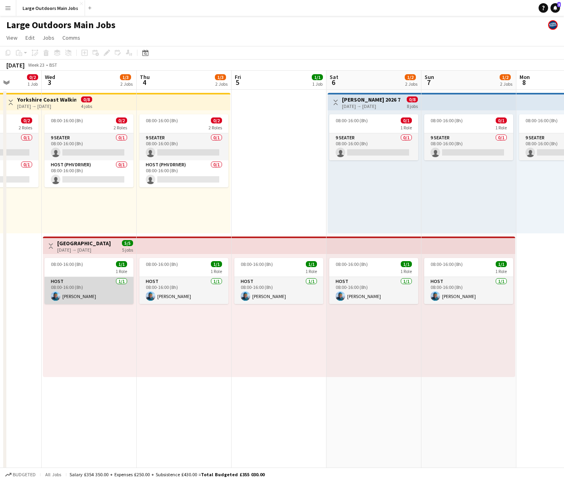
click at [82, 293] on app-card-role "Host [DATE] 08:00-16:00 (8h) [PERSON_NAME]" at bounding box center [88, 290] width 89 height 27
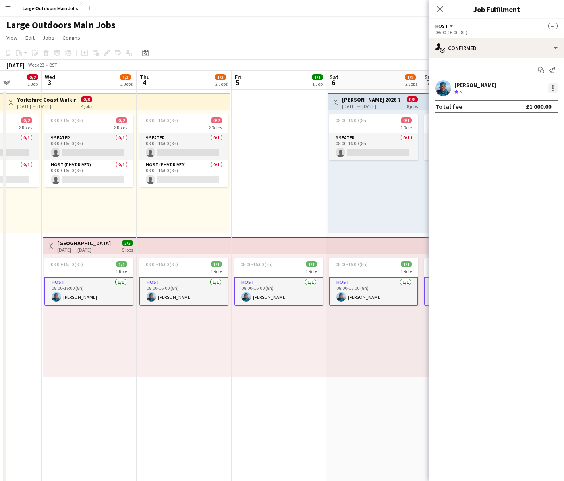
click at [491, 89] on div at bounding box center [553, 88] width 10 height 10
click at [491, 159] on span "Remove" at bounding box center [514, 159] width 24 height 7
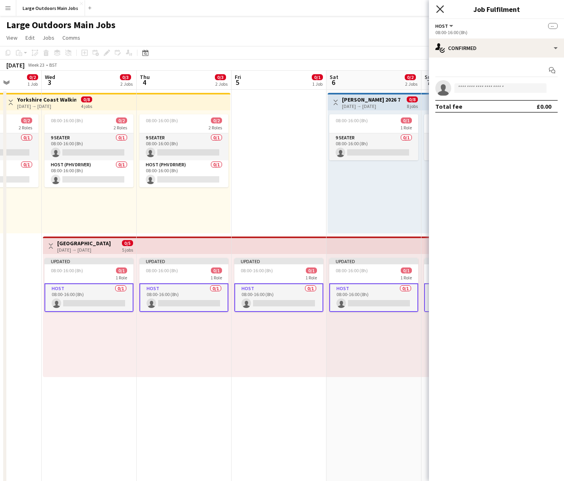
click at [440, 10] on icon at bounding box center [440, 9] width 8 height 8
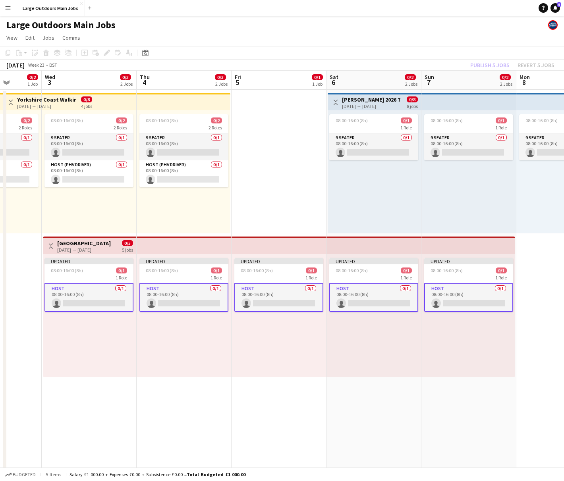
click at [491, 61] on div "Publish 5 jobs Revert 5 jobs" at bounding box center [512, 65] width 103 height 10
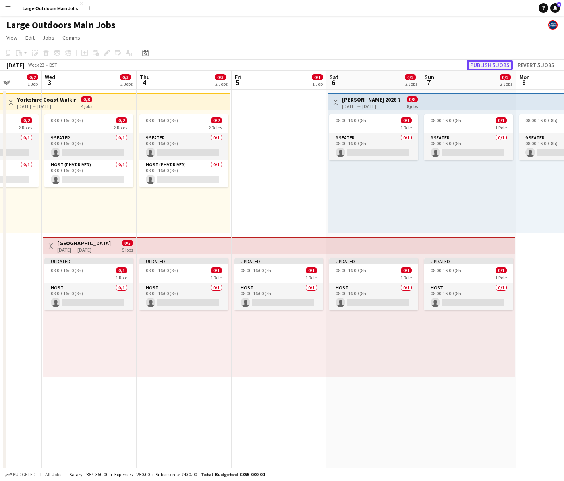
click at [491, 64] on button "Publish 5 jobs" at bounding box center [490, 65] width 46 height 10
